Goal: Register for event/course

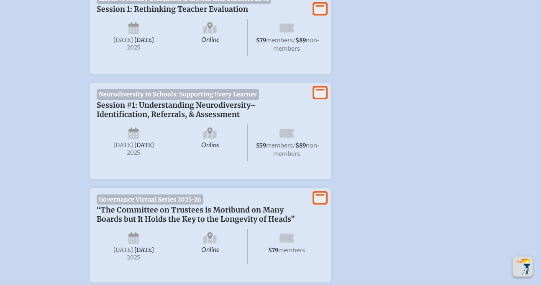
scroll to position [396, 0]
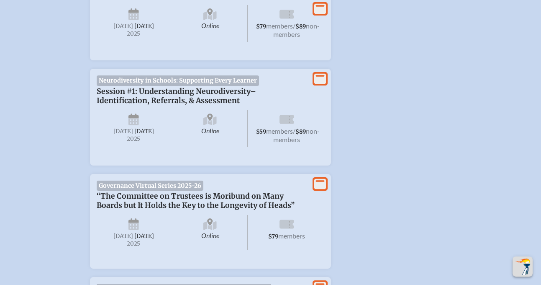
click at [293, 143] on span "non-members" at bounding box center [296, 135] width 46 height 16
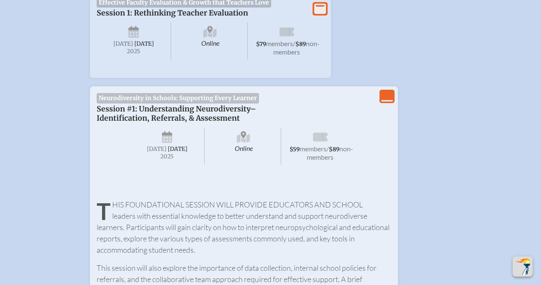
scroll to position [379, 0]
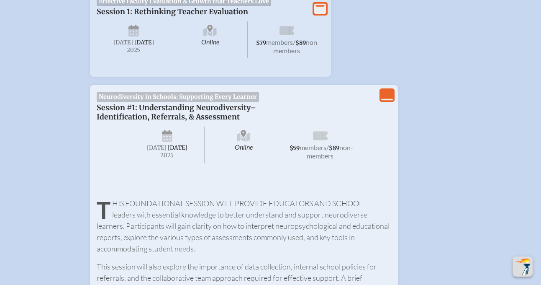
click at [315, 160] on span "non-members" at bounding box center [330, 151] width 46 height 16
click at [329, 152] on span "$89" at bounding box center [334, 147] width 10 height 7
click at [388, 100] on icon "View Less" at bounding box center [388, 95] width 12 height 12
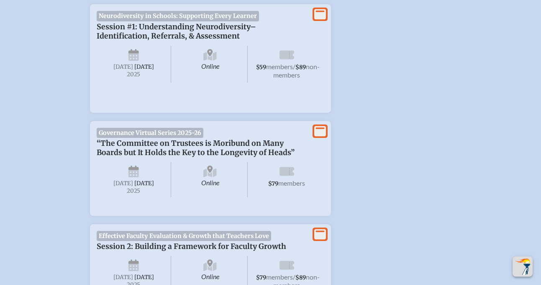
scroll to position [464, 0]
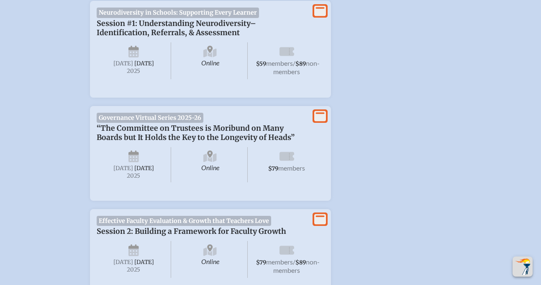
click at [322, 26] on div "Neurodiversity in Schools: Supporting Every Learner Session #1: Understanding N…" at bounding box center [211, 49] width 228 height 83
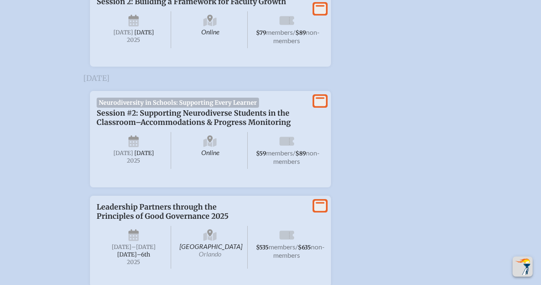
scroll to position [1186, 0]
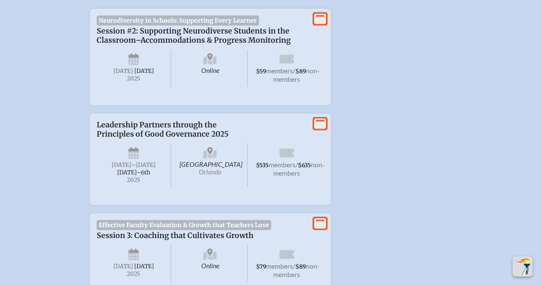
click at [218, 87] on span "Online" at bounding box center [210, 68] width 75 height 37
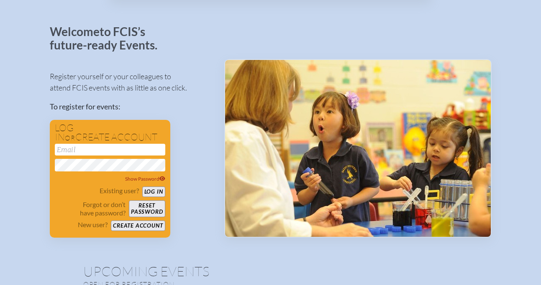
scroll to position [42, 0]
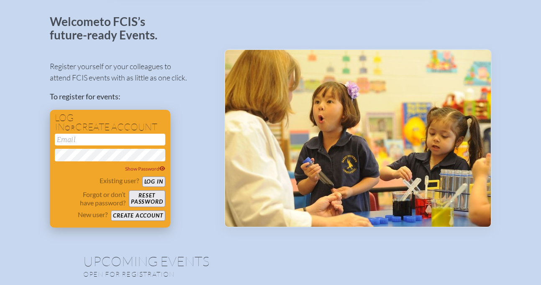
click at [145, 218] on button "Create account" at bounding box center [138, 215] width 54 height 10
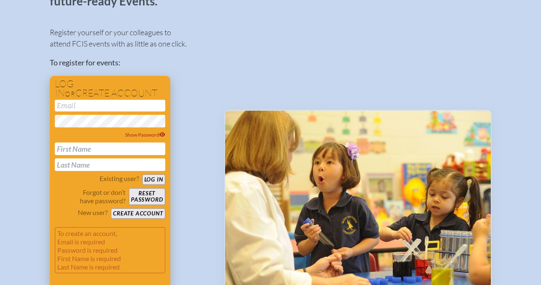
scroll to position [83, 0]
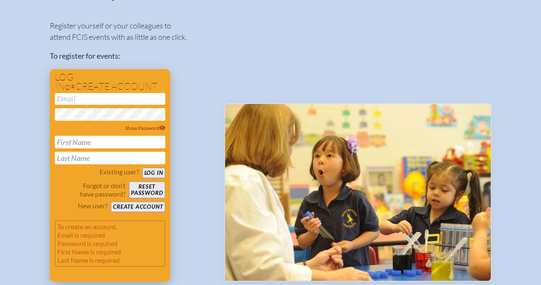
click at [93, 103] on input "email" at bounding box center [110, 99] width 111 height 12
type input "[EMAIL_ADDRESS][DOMAIN_NAME]"
type input "[PERSON_NAME]"
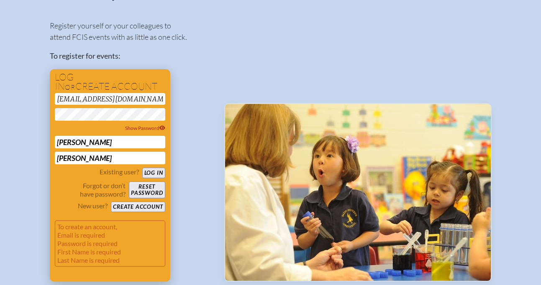
click at [142, 208] on button "Create account" at bounding box center [138, 206] width 54 height 10
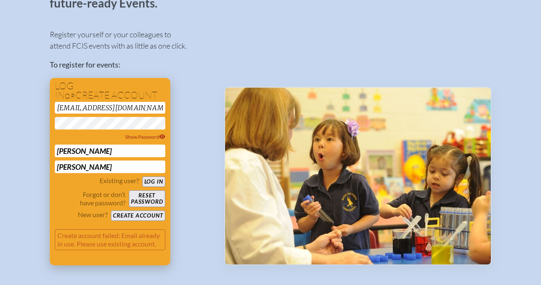
scroll to position [75, 0]
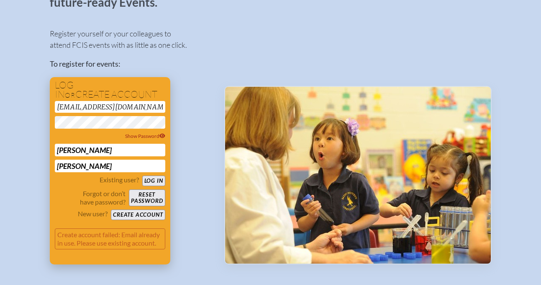
click at [135, 217] on button "Create account" at bounding box center [138, 214] width 54 height 10
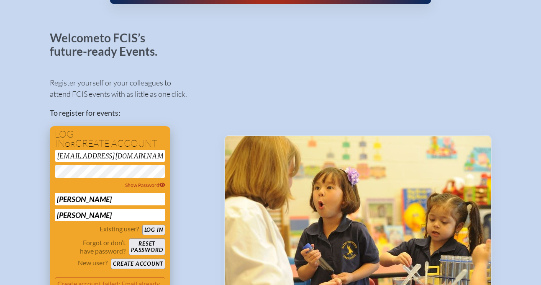
scroll to position [45, 0]
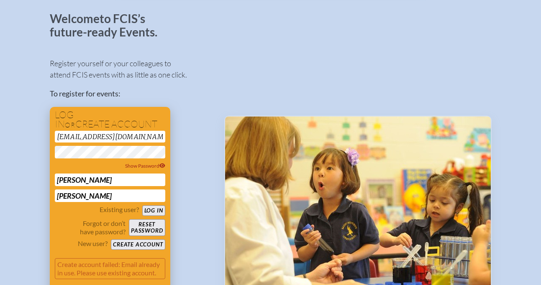
click at [151, 208] on button "Log in" at bounding box center [153, 210] width 23 height 10
click at [155, 209] on button "Log in" at bounding box center [153, 210] width 23 height 10
click at [144, 162] on div "Show Password" at bounding box center [110, 166] width 111 height 8
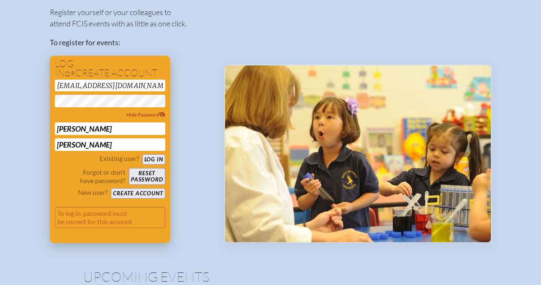
click at [159, 159] on button "Log in" at bounding box center [153, 159] width 23 height 10
click at [147, 172] on button "Reset password" at bounding box center [147, 176] width 36 height 17
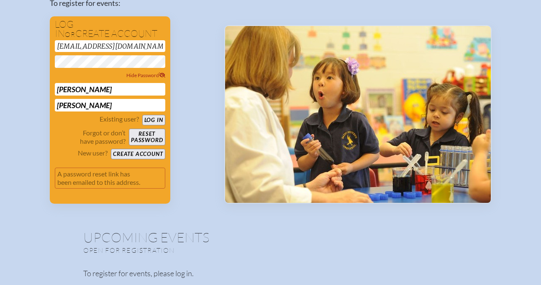
scroll to position [133, 0]
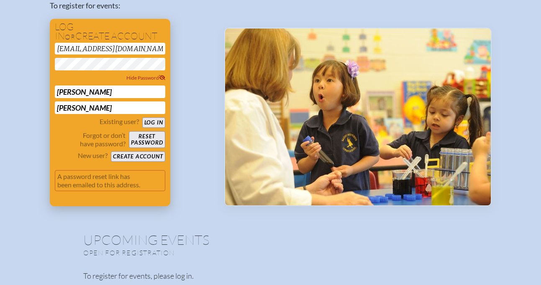
click at [139, 140] on button "Reset password" at bounding box center [147, 139] width 36 height 17
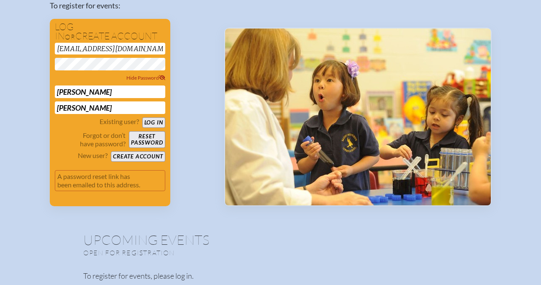
click at [196, 113] on div "Register yourself or your colleagues to attend FCIS events with as little as on…" at bounding box center [130, 84] width 161 height 244
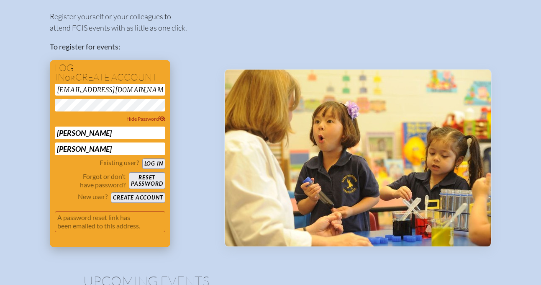
click at [152, 163] on button "Log in" at bounding box center [153, 163] width 23 height 10
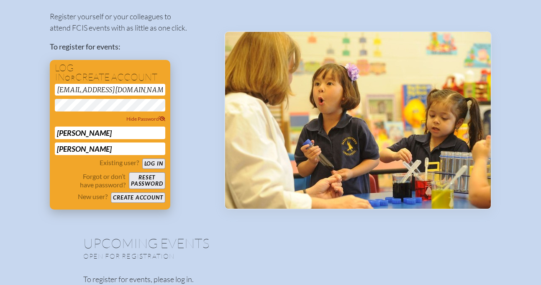
scroll to position [54, 0]
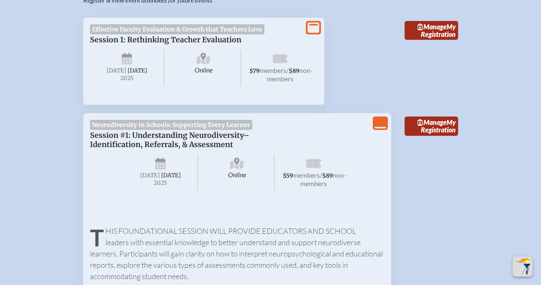
scroll to position [321, 0]
click at [431, 135] on link "Manage My Registration" at bounding box center [432, 125] width 54 height 19
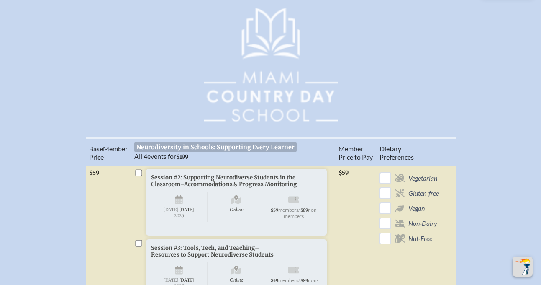
scroll to position [312, 0]
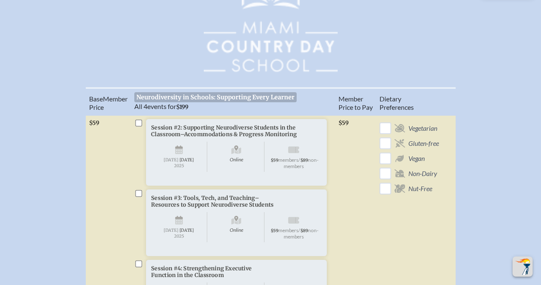
click at [309, 80] on div "Session #1: Understanding Neurodiversity–Identification, Referrals, & Assessmen…" at bounding box center [270, 99] width 515 height 619
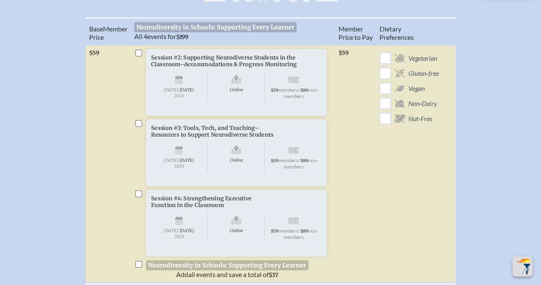
scroll to position [382, 0]
click at [240, 93] on span "Online" at bounding box center [237, 87] width 56 height 30
click at [235, 77] on span "Online" at bounding box center [237, 87] width 56 height 30
click at [235, 101] on span "Online" at bounding box center [237, 87] width 56 height 30
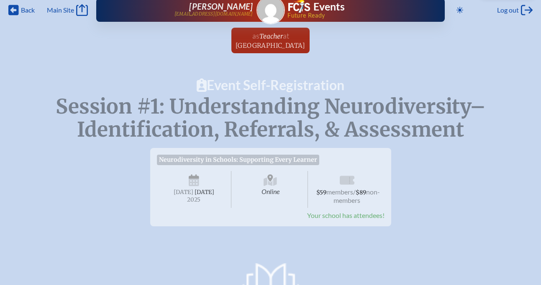
scroll to position [0, 0]
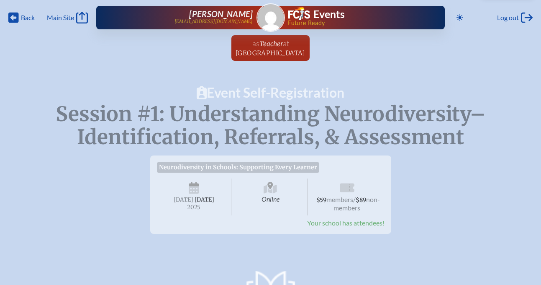
click at [456, 210] on div "Neurodiversity in Schools: Supporting Every Learner Session #1: Understanding N…" at bounding box center [270, 191] width 515 height 85
